Goal: Transaction & Acquisition: Obtain resource

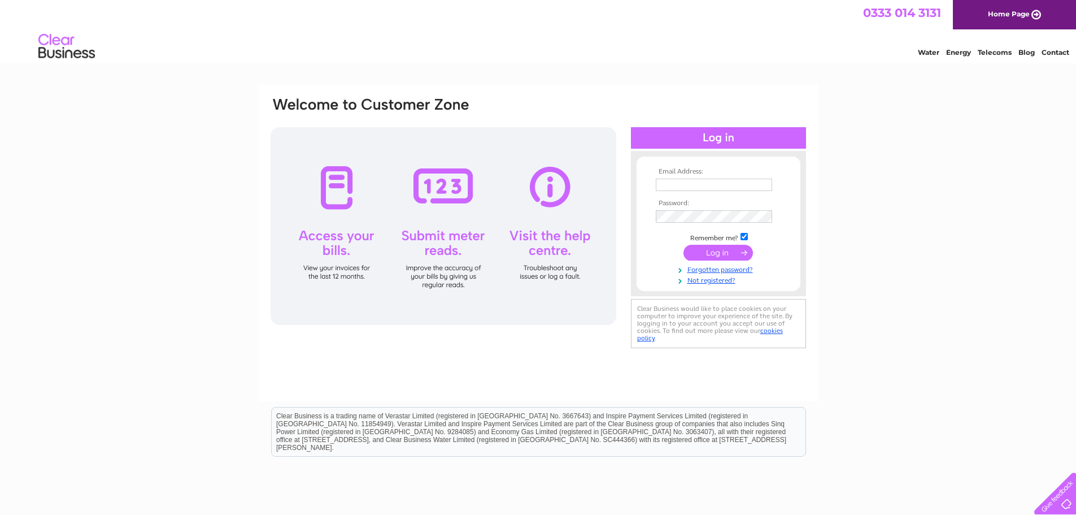
click at [676, 183] on input "text" at bounding box center [714, 185] width 116 height 12
type input "chris.allt@presspart.com"
click at [684, 246] on input "submit" at bounding box center [718, 254] width 69 height 16
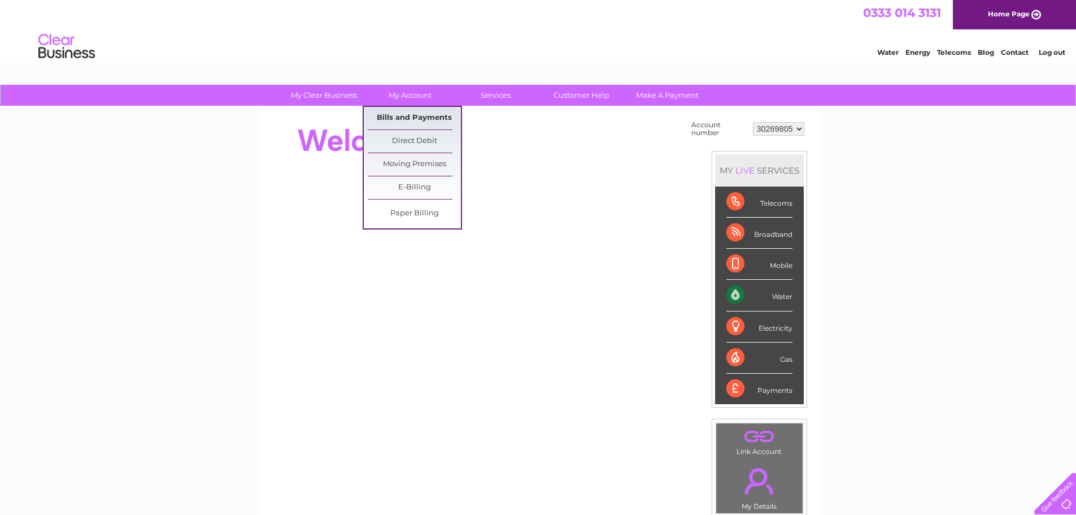
click at [405, 115] on link "Bills and Payments" at bounding box center [414, 118] width 93 height 23
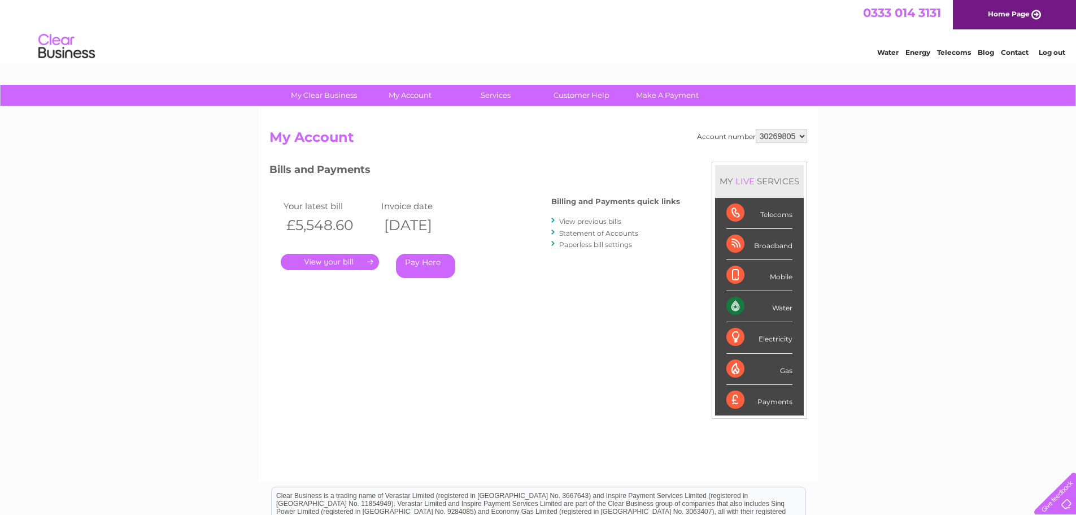
click at [325, 261] on link "." at bounding box center [330, 262] width 98 height 16
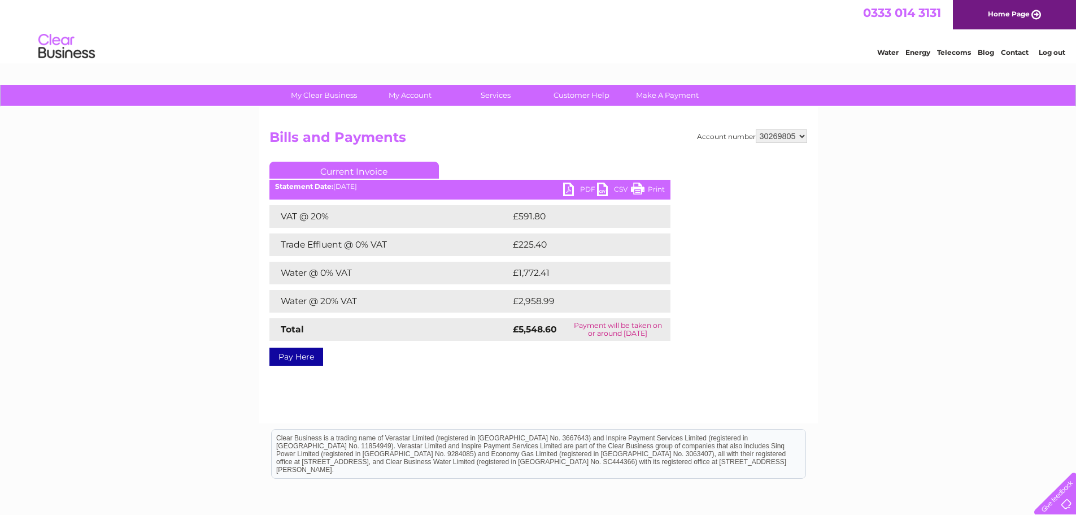
click at [577, 185] on link "PDF" at bounding box center [580, 190] width 34 height 16
click at [1051, 52] on link "Log out" at bounding box center [1052, 52] width 27 height 8
